Goal: Obtain resource: Obtain resource

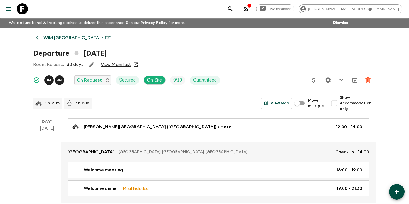
click at [57, 37] on p "Wild [GEOGRAPHIC_DATA] • TZ1" at bounding box center [77, 38] width 68 height 7
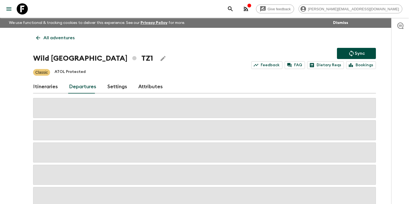
click at [234, 11] on icon "search adventures" at bounding box center [230, 9] width 7 height 7
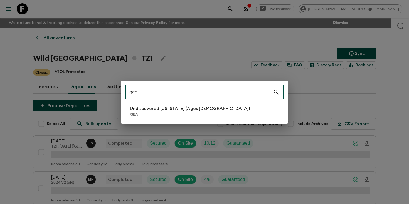
type input "gea"
click at [164, 116] on p "GEA" at bounding box center [190, 115] width 120 height 6
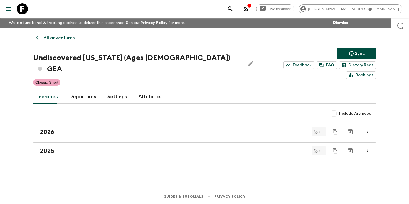
click at [83, 90] on link "Departures" at bounding box center [82, 96] width 27 height 13
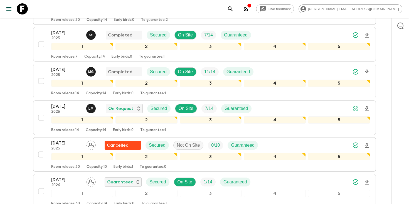
scroll to position [161, 0]
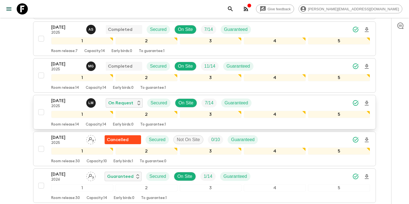
click at [366, 101] on icon "Download Onboarding" at bounding box center [367, 103] width 4 height 5
click at [234, 10] on icon "search adventures" at bounding box center [230, 9] width 7 height 7
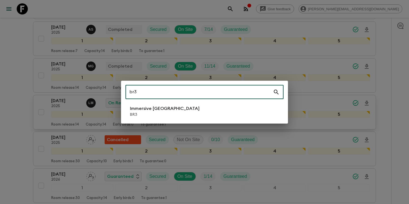
type input "br3"
click at [205, 109] on li "Immersive [GEOGRAPHIC_DATA] BR3" at bounding box center [204, 112] width 158 height 16
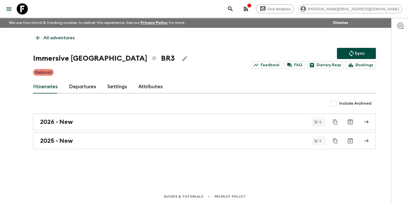
click at [79, 87] on link "Departures" at bounding box center [82, 86] width 27 height 13
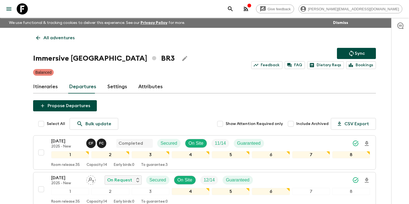
scroll to position [119, 0]
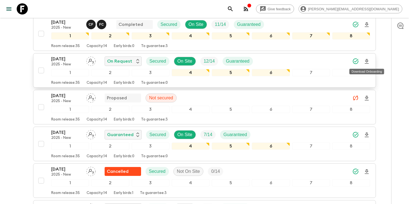
click at [367, 62] on icon "Download Onboarding" at bounding box center [366, 61] width 7 height 7
click at [234, 10] on icon "search adventures" at bounding box center [230, 9] width 7 height 7
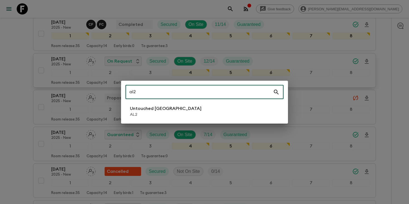
type input "al2"
click at [166, 109] on p "Untouched [GEOGRAPHIC_DATA]" at bounding box center [166, 108] width 72 height 7
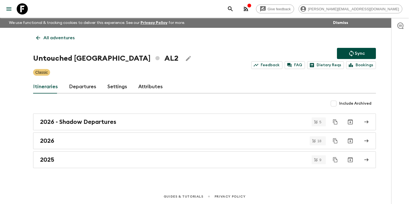
click at [83, 85] on link "Departures" at bounding box center [82, 86] width 27 height 13
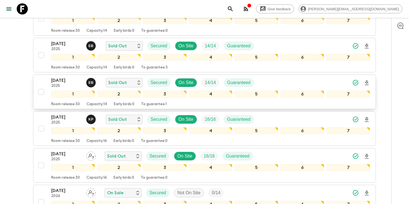
scroll to position [283, 0]
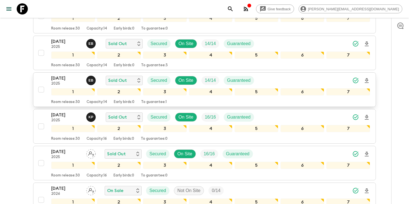
click at [365, 80] on icon "Download Onboarding" at bounding box center [367, 80] width 4 height 5
